Goal: Information Seeking & Learning: Understand process/instructions

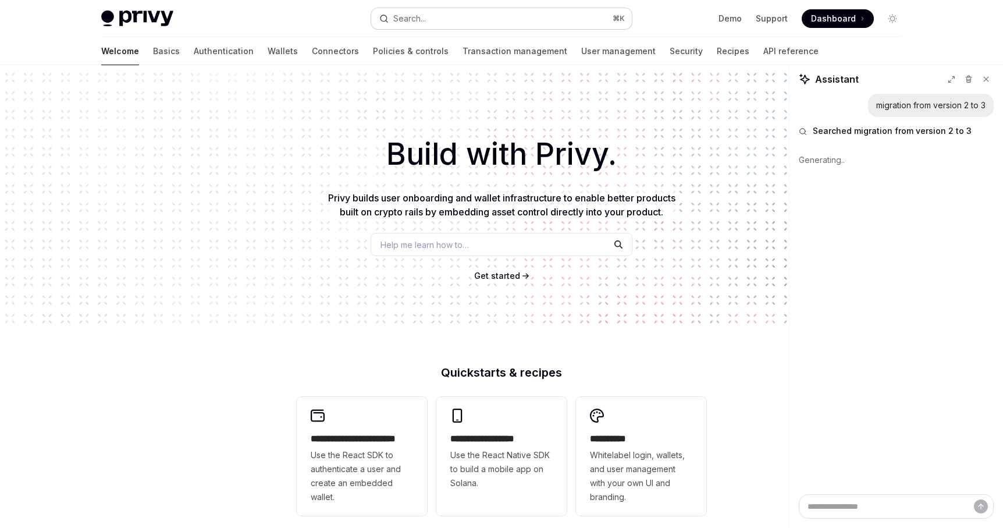
click at [418, 17] on div "Search..." at bounding box center [409, 19] width 33 height 14
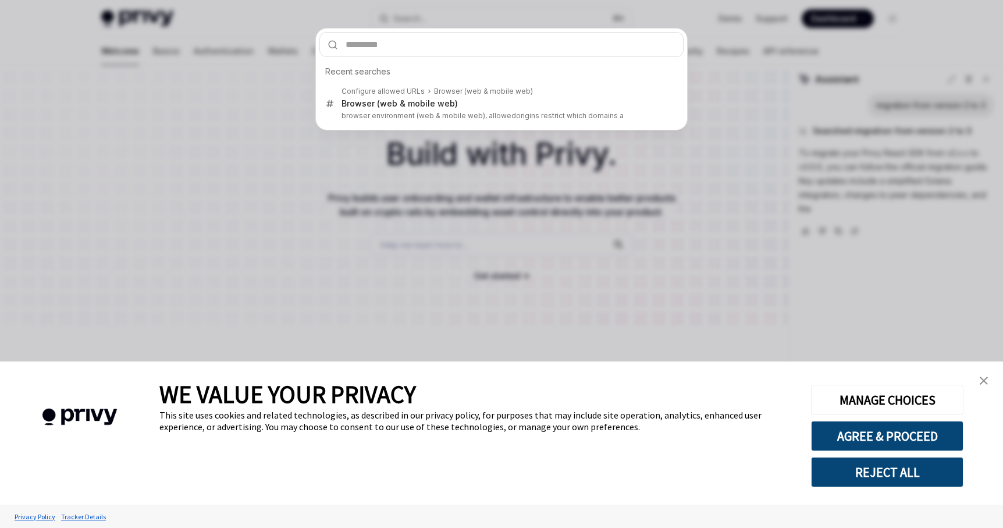
click at [901, 478] on button "REJECT ALL" at bounding box center [887, 472] width 152 height 30
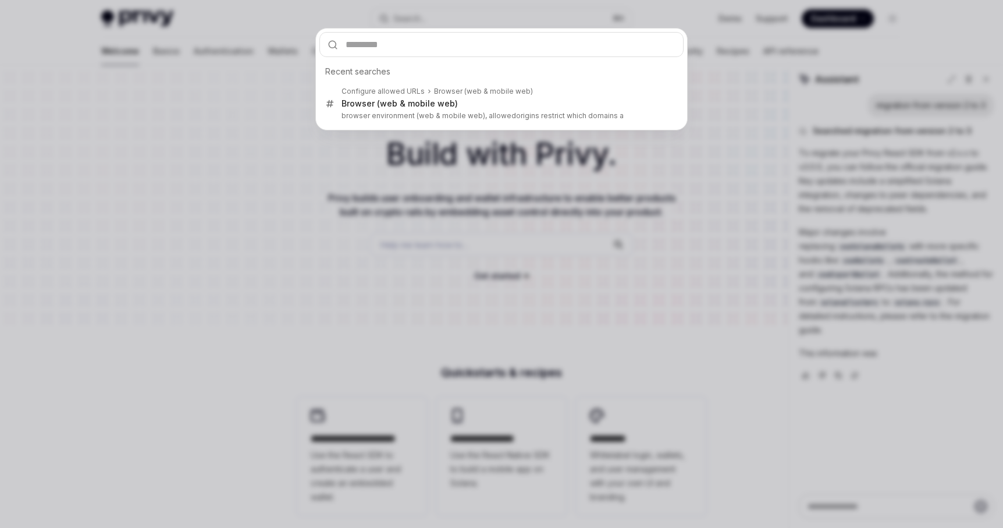
click at [388, 164] on div "Recent searches Configure allowed URLs Browser (web & mobile web) Browser (web …" at bounding box center [501, 264] width 1003 height 528
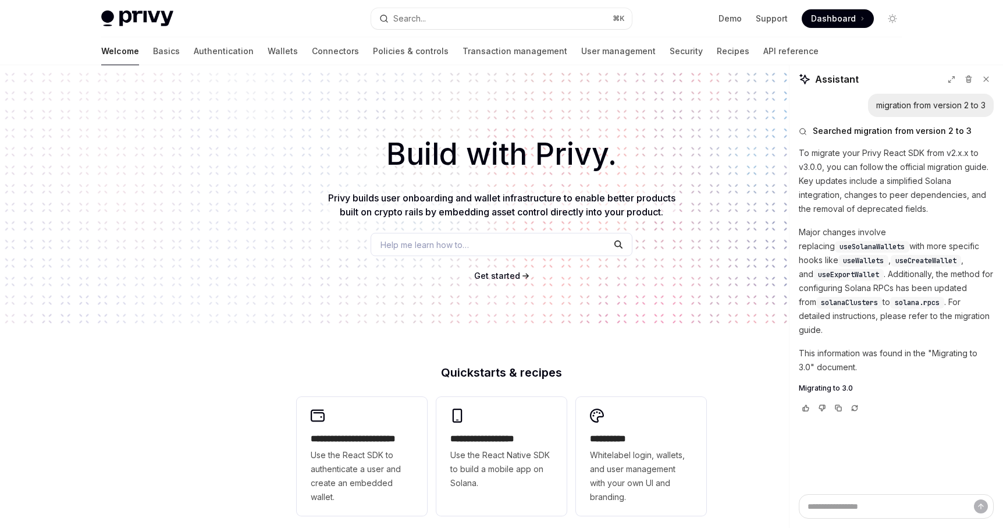
click at [794, 282] on div "migration from version 2 to 3 Searched migration from version 2 to 3 To migrate…" at bounding box center [897, 294] width 214 height 400
click at [757, 338] on div "**********" at bounding box center [501, 495] width 1003 height 860
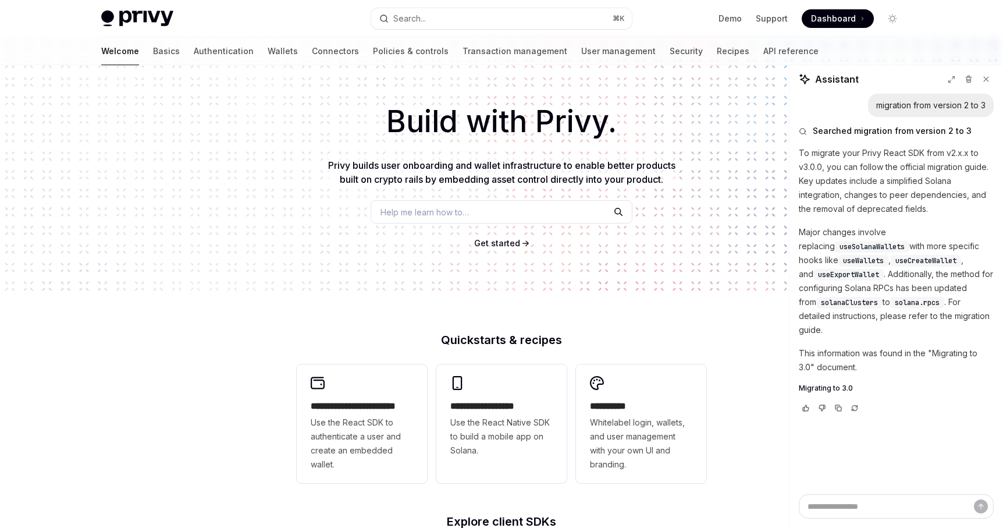
scroll to position [34, 0]
click at [988, 79] on icon at bounding box center [986, 79] width 8 height 8
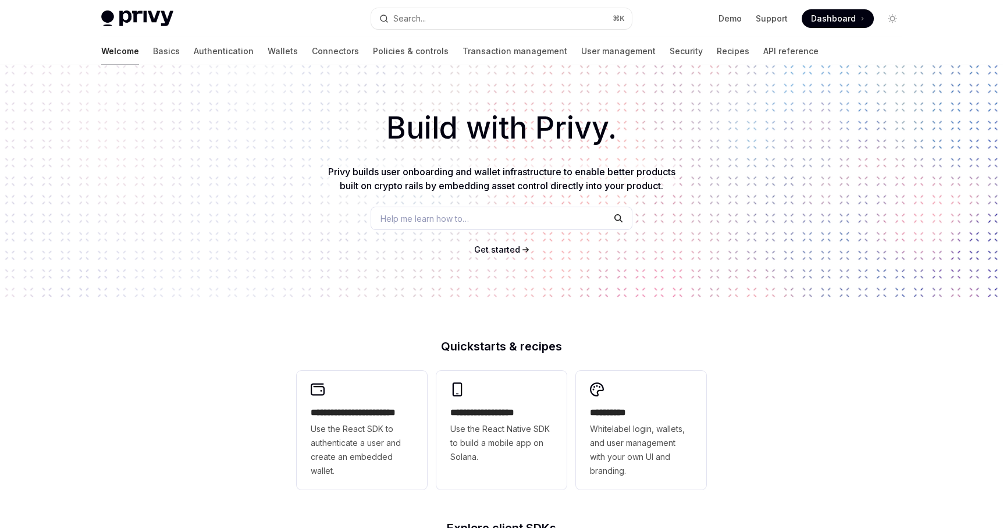
scroll to position [0, 0]
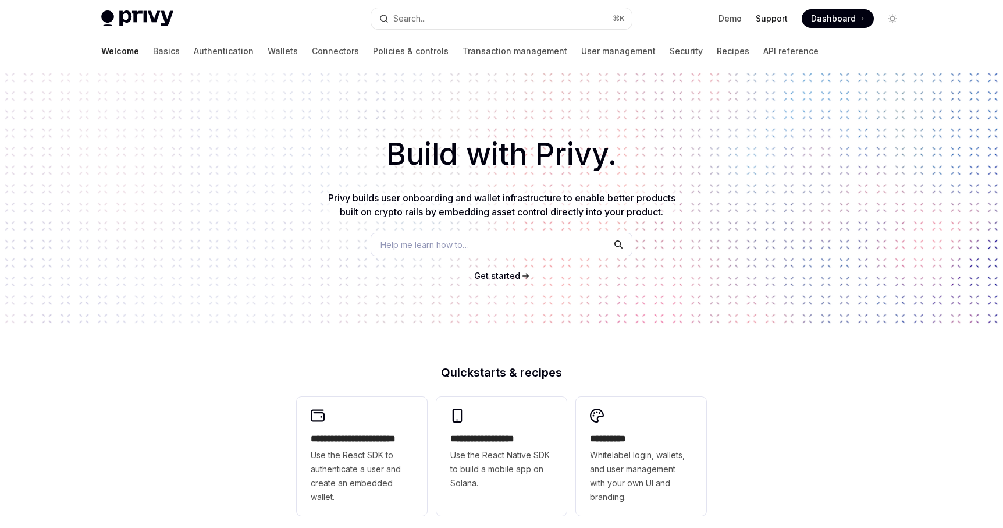
click at [773, 17] on link "Support" at bounding box center [772, 19] width 32 height 12
click at [764, 50] on link "API reference" at bounding box center [791, 51] width 55 height 28
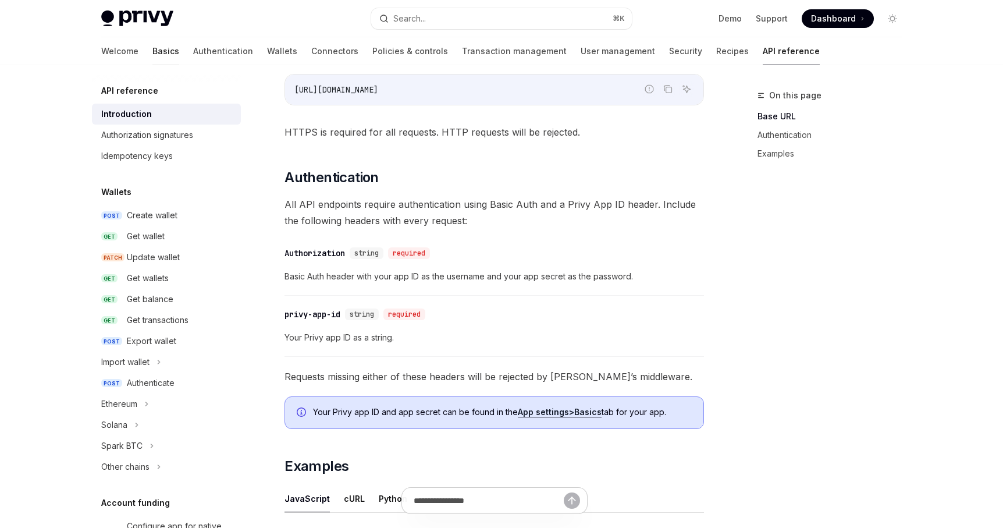
click at [152, 53] on link "Basics" at bounding box center [165, 51] width 27 height 28
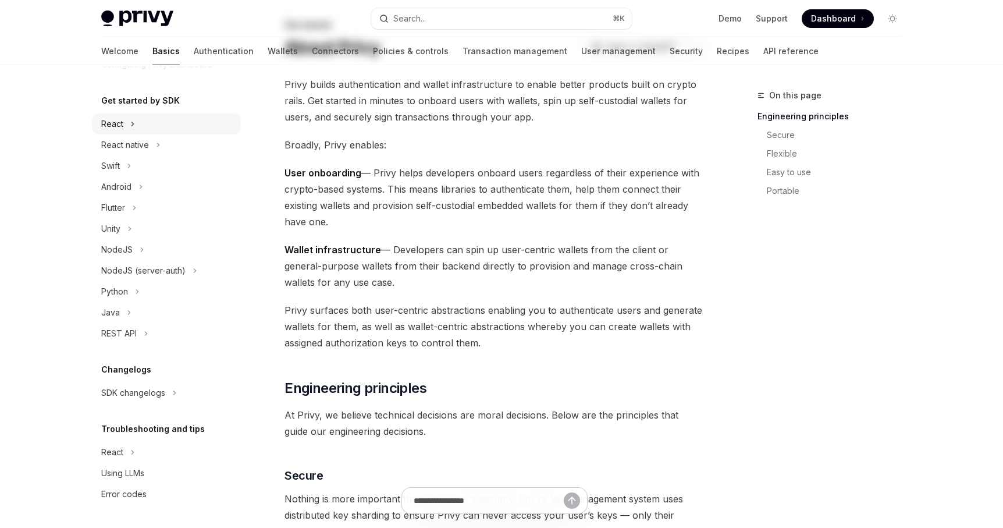
scroll to position [157, 0]
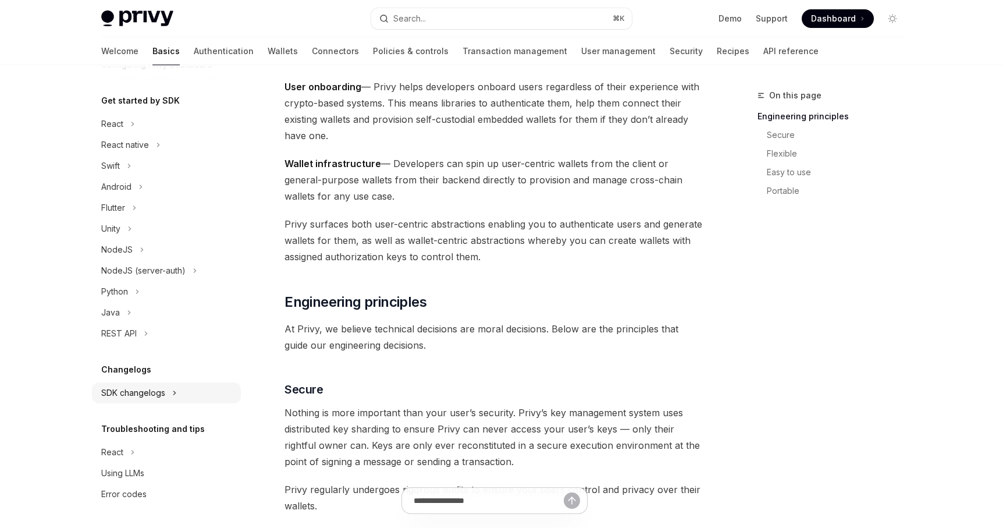
click at [138, 392] on div "SDK changelogs" at bounding box center [133, 393] width 64 height 14
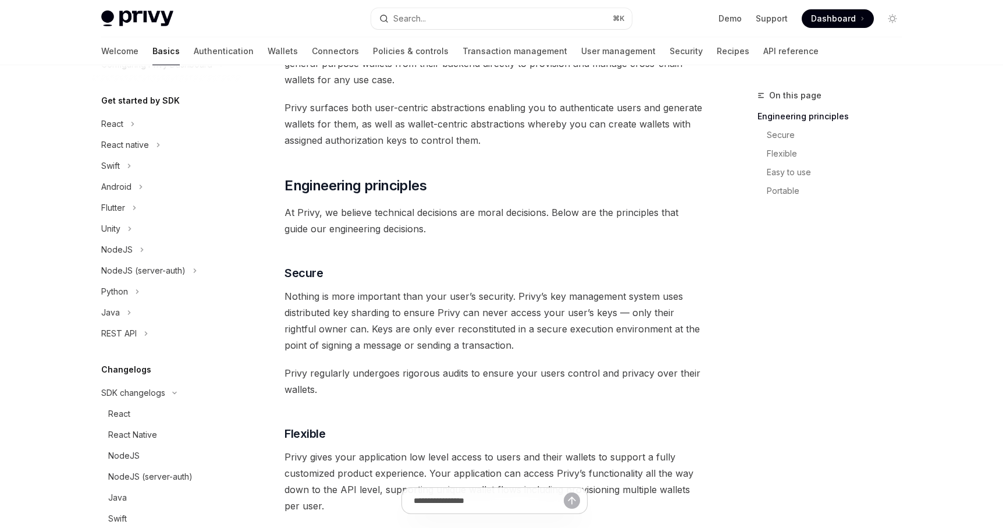
scroll to position [292, 0]
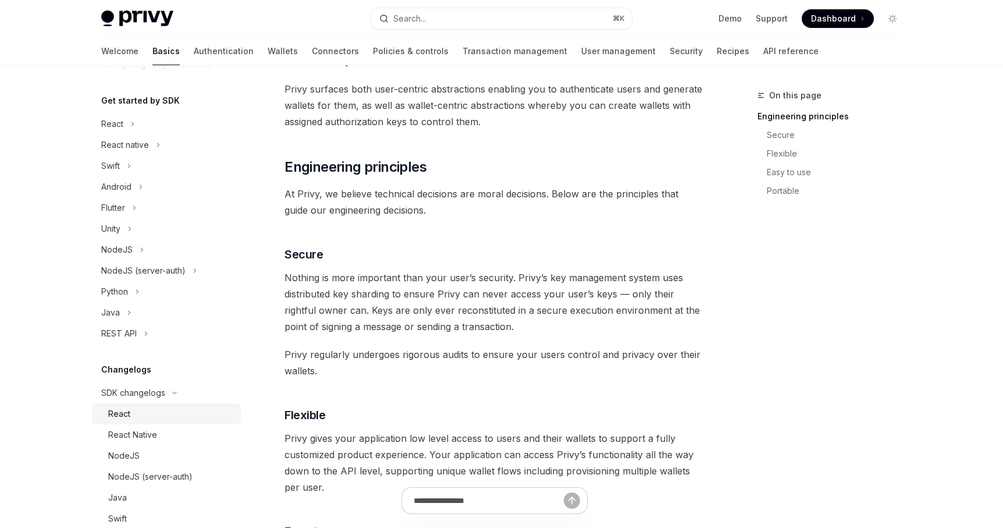
click at [129, 413] on div "React" at bounding box center [119, 414] width 22 height 14
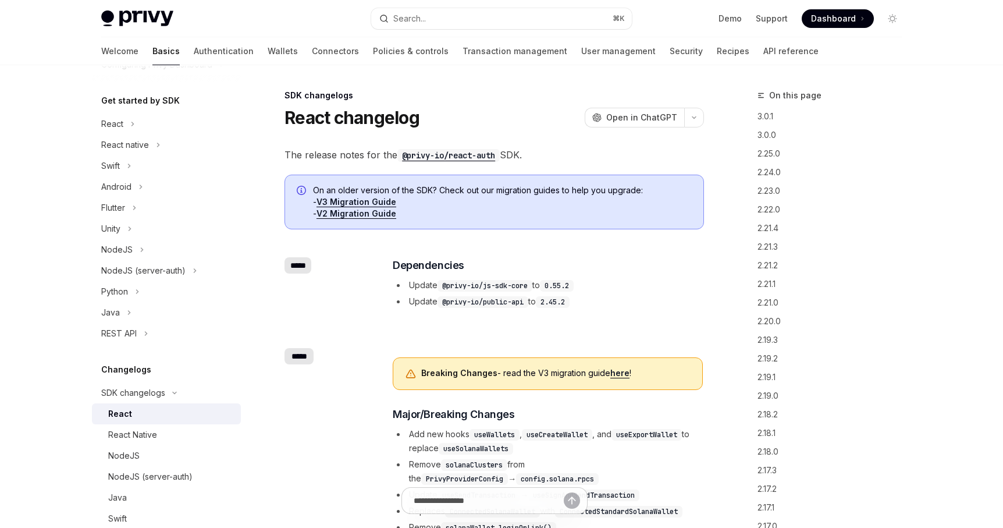
click at [349, 200] on link "V3 Migration Guide" at bounding box center [357, 202] width 80 height 10
type textarea "*"
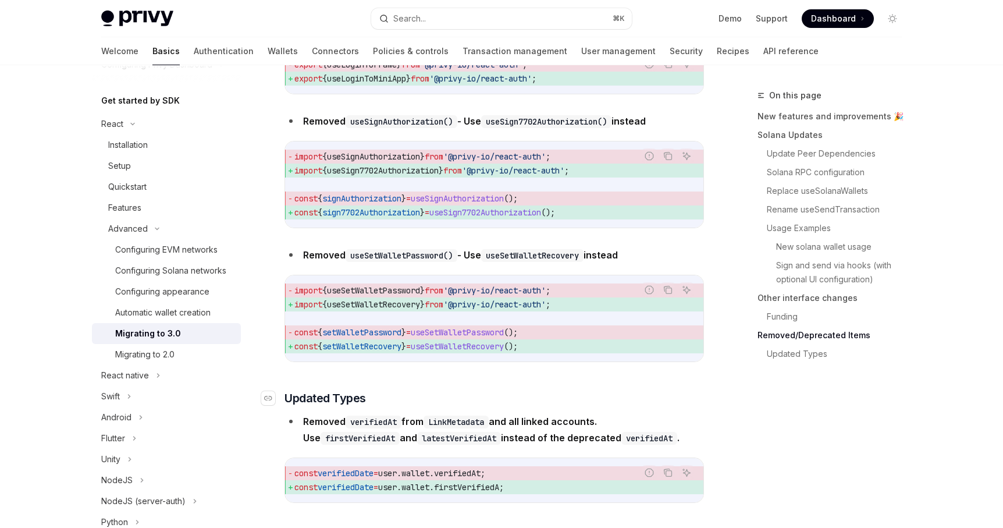
scroll to position [4951, 0]
